Goal: Task Accomplishment & Management: Contribute content

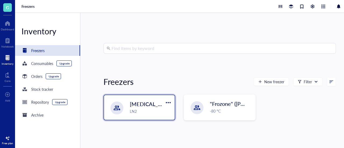
click at [132, 105] on span "[MEDICAL_DATA] Storage ([PERSON_NAME]/[PERSON_NAME])" at bounding box center [208, 104] width 156 height 8
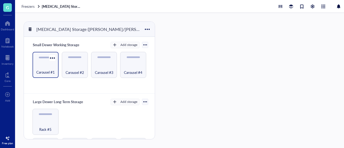
click at [45, 77] on div "Carousel #1" at bounding box center [46, 65] width 26 height 26
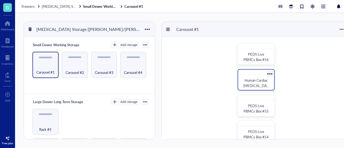
click at [260, 87] on span "Human Cardiac [MEDICAL_DATA] in FM" at bounding box center [256, 86] width 26 height 16
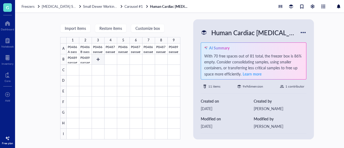
click at [93, 62] on div at bounding box center [124, 92] width 114 height 96
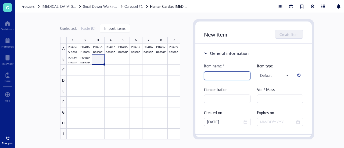
click at [216, 78] on input "search" at bounding box center [227, 76] width 40 height 8
type input "P"
click at [86, 60] on div at bounding box center [124, 92] width 114 height 96
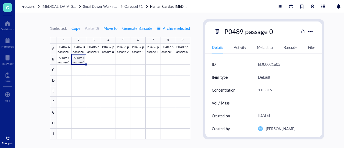
click at [246, 32] on div "P0489 passage 0" at bounding box center [248, 31] width 53 height 11
drag, startPoint x: 277, startPoint y: 33, endPoint x: 213, endPoint y: 26, distance: 64.9
click at [214, 26] on div "P0489 passage 0" at bounding box center [256, 31] width 85 height 11
click at [94, 59] on div at bounding box center [123, 92] width 134 height 96
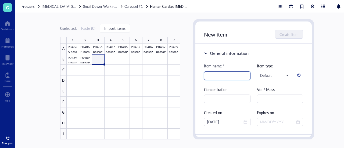
click at [216, 77] on input "search" at bounding box center [227, 76] width 40 height 8
paste input "P0489 passage 0"
click at [218, 77] on input "P0489 passage 0" at bounding box center [227, 76] width 40 height 8
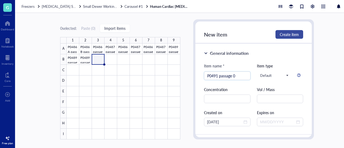
type input "P0491 passage 0"
click at [287, 35] on span "Create item" at bounding box center [289, 34] width 19 height 4
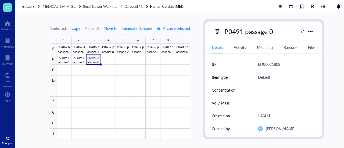
click at [101, 63] on div at bounding box center [123, 92] width 134 height 96
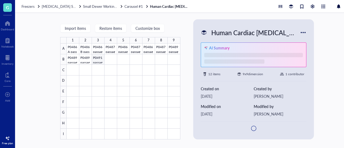
click at [84, 62] on div at bounding box center [124, 92] width 114 height 96
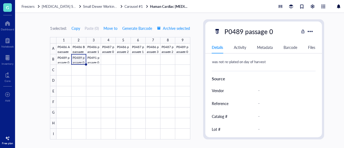
scroll to position [122, 0]
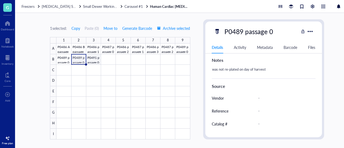
click at [92, 63] on div at bounding box center [123, 92] width 134 height 96
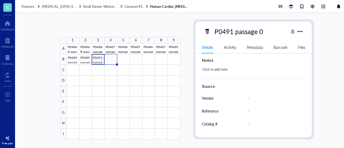
drag, startPoint x: 102, startPoint y: 64, endPoint x: 112, endPoint y: 64, distance: 10.2
click at [0, 0] on div "P0486 A passage 0 P0486 B passage 0 P0486 passage 1 P0487 passage 0 P0486 passa…" at bounding box center [0, 0] width 0 height 0
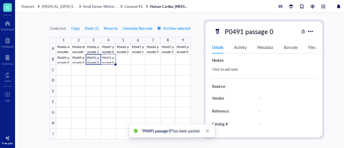
click at [93, 62] on div at bounding box center [123, 92] width 134 height 96
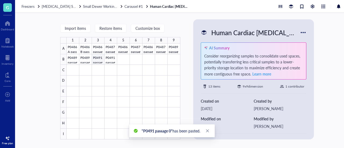
click at [98, 60] on div at bounding box center [124, 92] width 114 height 96
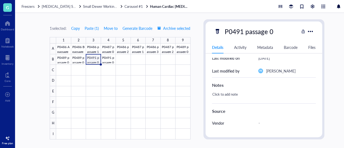
scroll to position [95, 0]
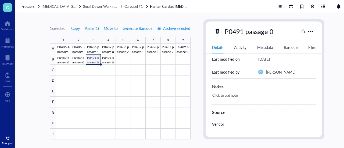
click at [226, 98] on div "Click to add note" at bounding box center [262, 98] width 104 height 13
type textarea "was not re-plated on day of harvest"
drag, startPoint x: 271, startPoint y: 95, endPoint x: 154, endPoint y: 89, distance: 116.8
click at [154, 89] on div "1 selected: Copy Paste ( 1 ) Move to Generate Barcode Archive selected 1 2 3 4 …" at bounding box center [187, 80] width 344 height 135
click at [108, 61] on div at bounding box center [123, 92] width 134 height 96
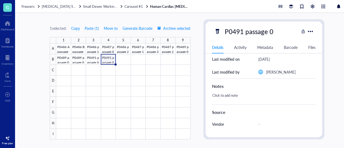
click at [235, 97] on div "Click to add note" at bounding box center [262, 98] width 104 height 13
type textarea "was not re-plated on day of harvest"
click at [79, 53] on div at bounding box center [123, 92] width 134 height 96
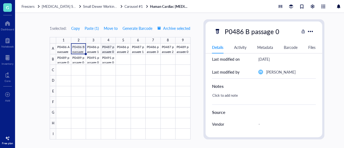
click at [108, 50] on div at bounding box center [123, 92] width 134 height 96
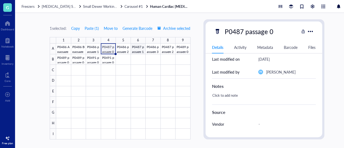
click at [135, 52] on div at bounding box center [123, 92] width 134 height 96
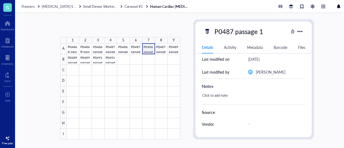
click at [149, 51] on div at bounding box center [124, 92] width 114 height 96
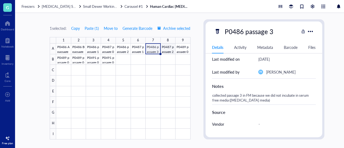
click at [160, 51] on div at bounding box center [123, 92] width 134 height 96
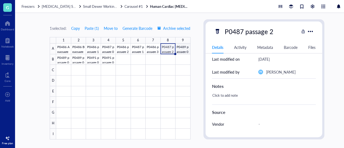
click at [176, 49] on div at bounding box center [123, 92] width 134 height 96
